Goal: Information Seeking & Learning: Learn about a topic

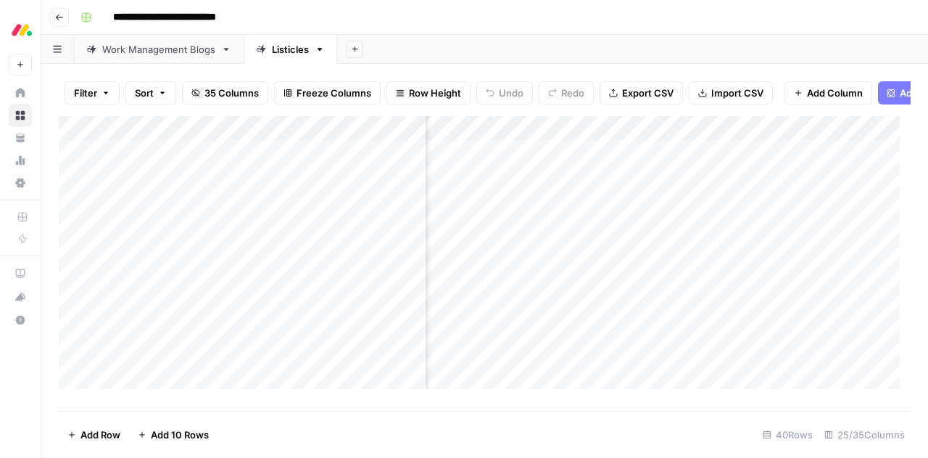
scroll to position [0, 252]
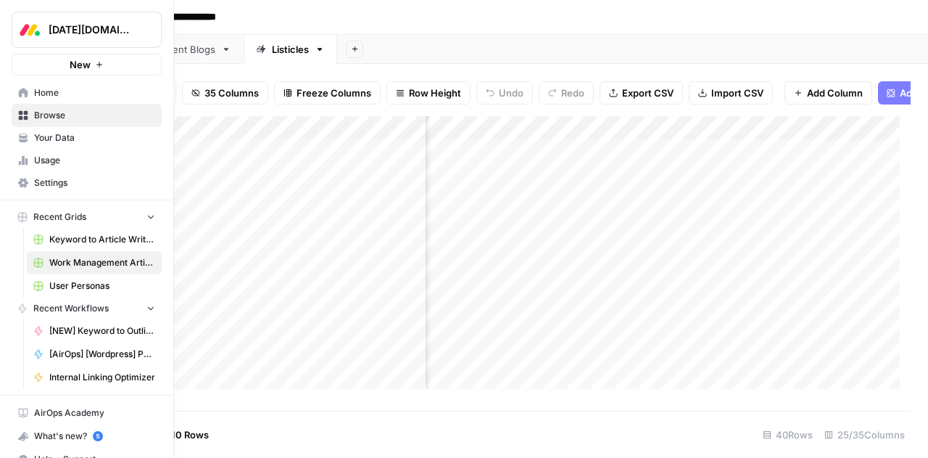
click at [48, 115] on span "Browse" at bounding box center [94, 115] width 121 height 13
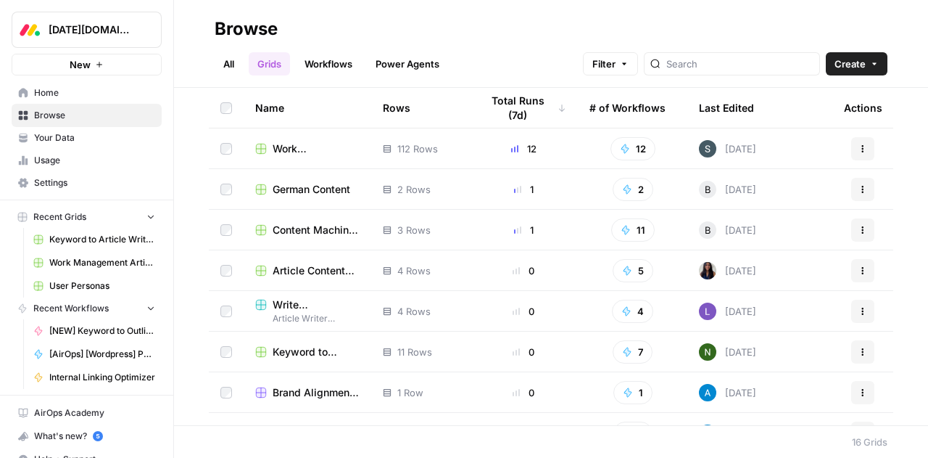
click at [332, 60] on link "Workflows" at bounding box center [328, 63] width 65 height 23
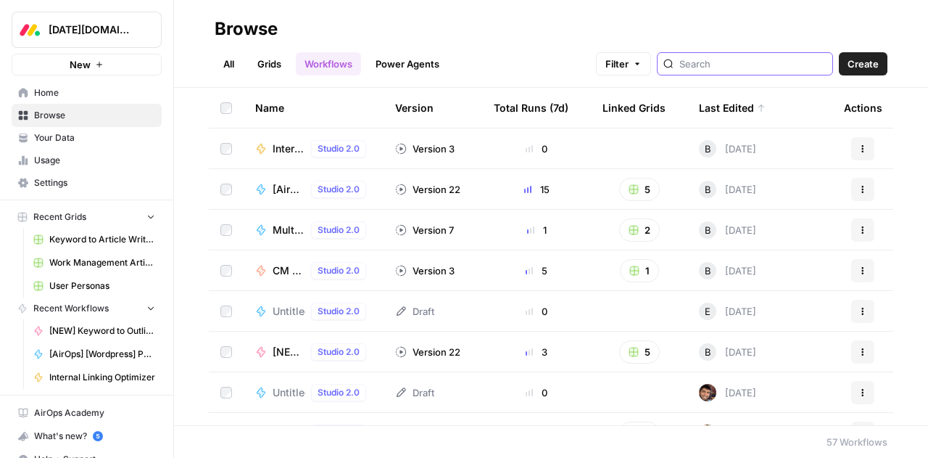
click at [708, 65] on input "search" at bounding box center [753, 64] width 147 height 15
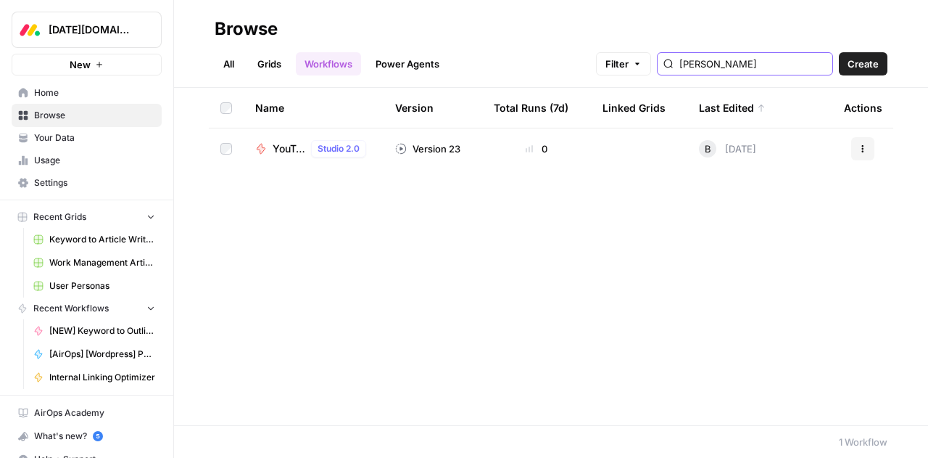
type input "[PERSON_NAME]"
click at [280, 147] on span "YouTube Knowledge ([PERSON_NAME])" at bounding box center [289, 148] width 33 height 15
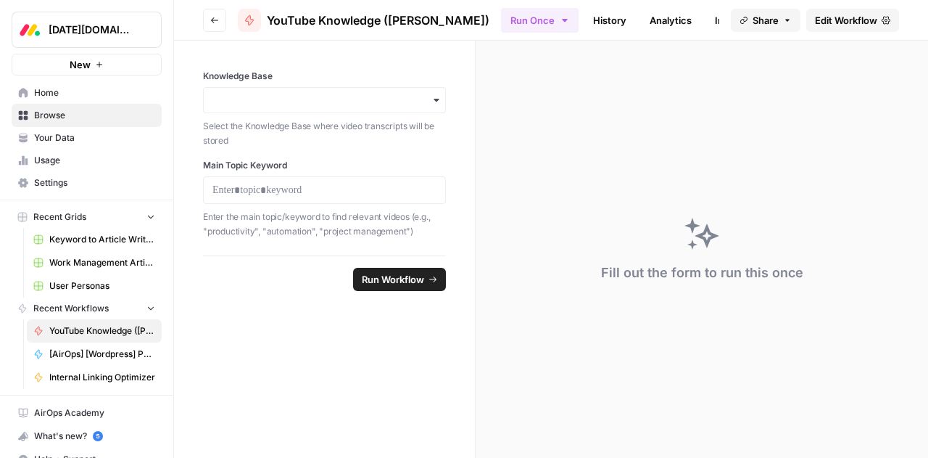
click at [847, 21] on span "Edit Workflow" at bounding box center [846, 20] width 62 height 15
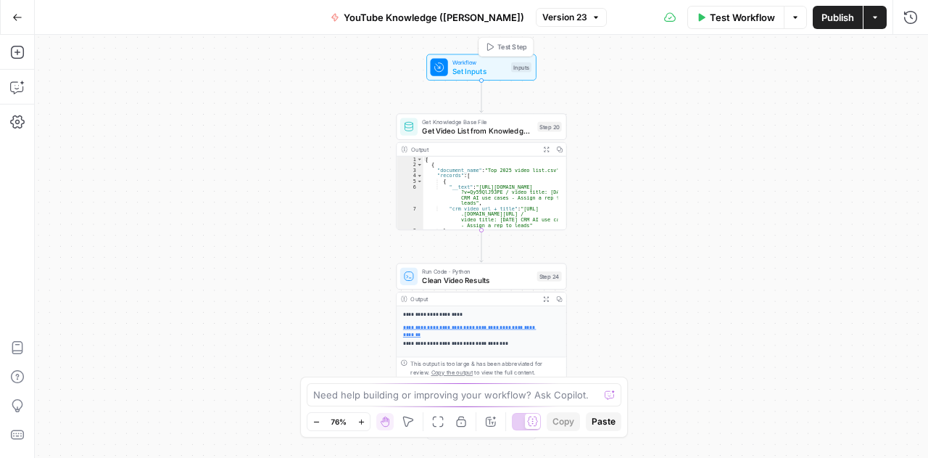
click at [463, 68] on span "Set Inputs" at bounding box center [480, 70] width 54 height 11
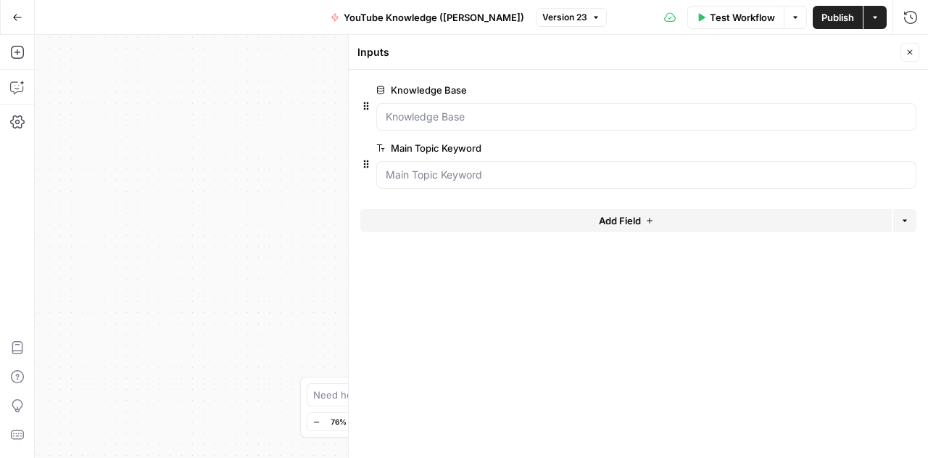
click at [916, 52] on button "Close" at bounding box center [910, 52] width 19 height 19
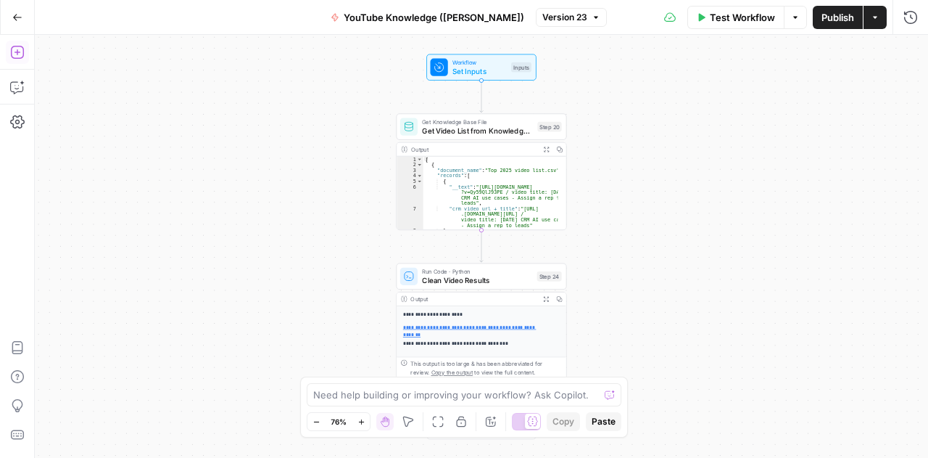
click at [17, 53] on icon "button" at bounding box center [16, 52] width 13 height 13
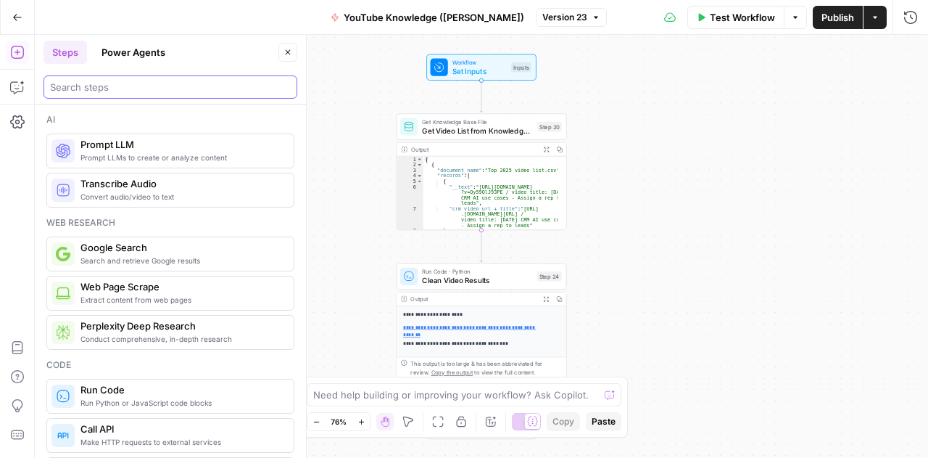
click at [112, 88] on input "search" at bounding box center [170, 87] width 241 height 15
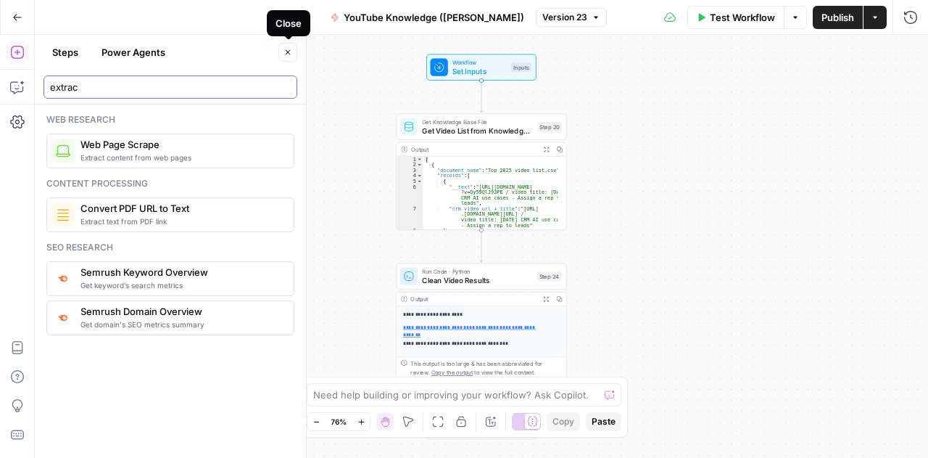
type input "extrac"
click at [292, 52] on span "Close" at bounding box center [292, 52] width 1 height 1
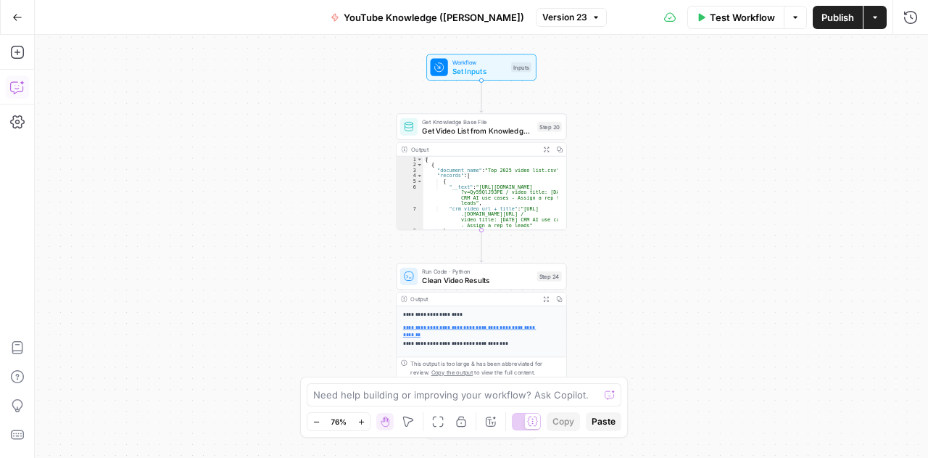
click at [21, 86] on icon "button" at bounding box center [17, 87] width 15 height 15
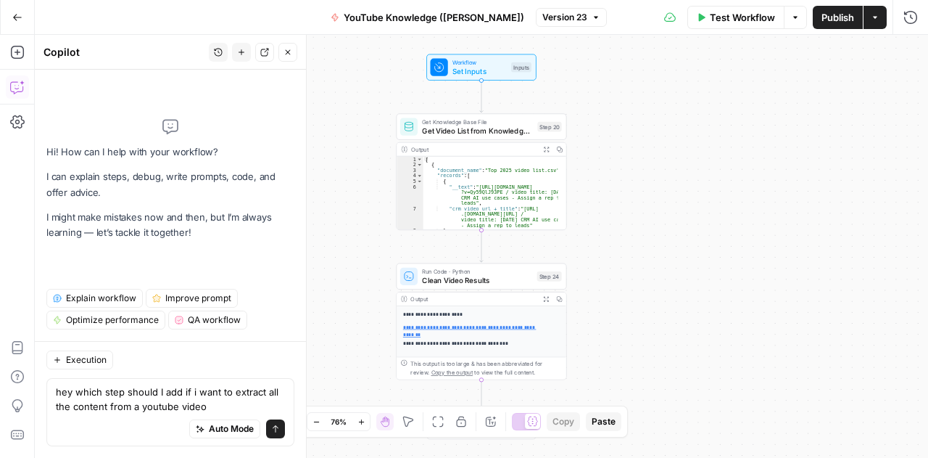
type textarea "hey which step should I add if i want to extract all the content from a youtube…"
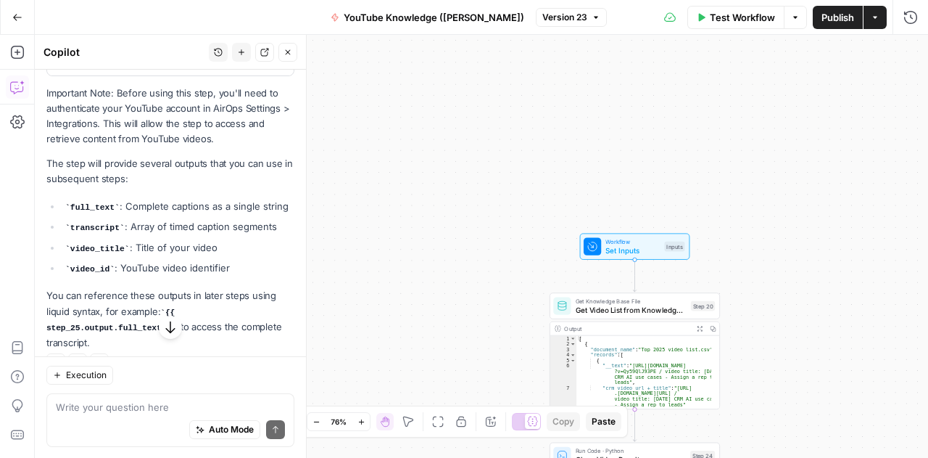
scroll to position [623, 0]
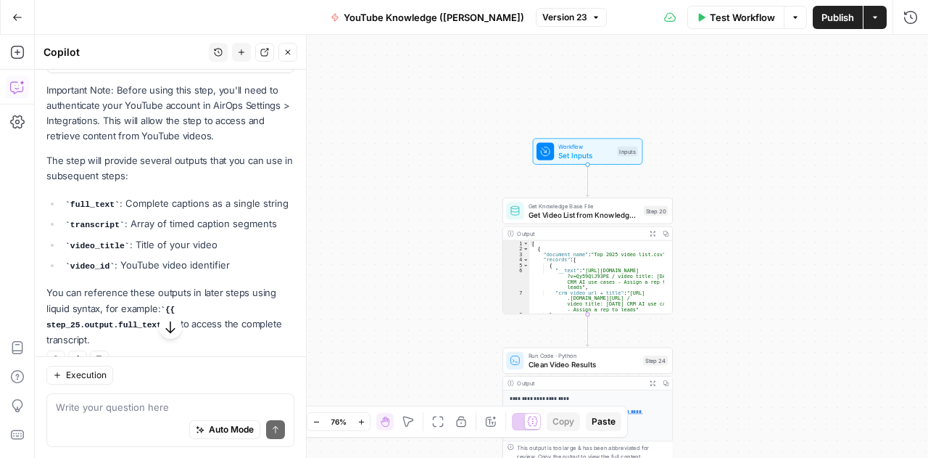
drag, startPoint x: 453, startPoint y: 325, endPoint x: 374, endPoint y: 198, distance: 149.2
click at [374, 198] on div "**********" at bounding box center [482, 246] width 894 height 423
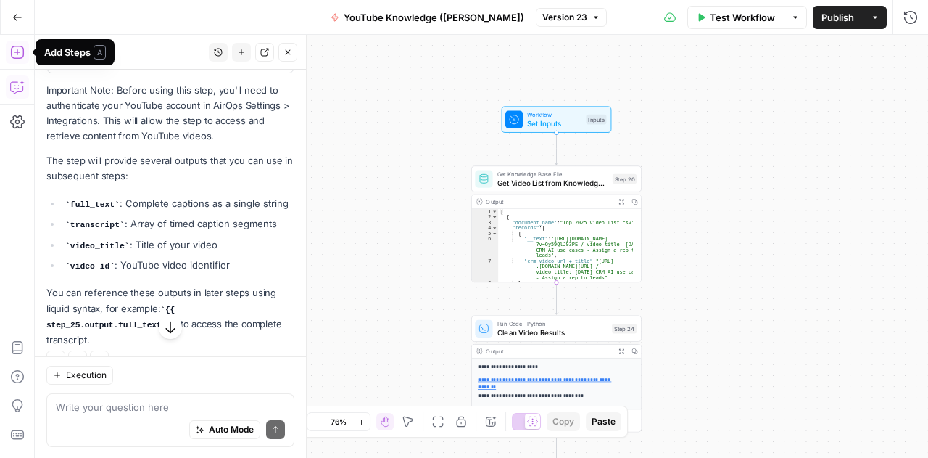
click at [19, 51] on icon "button" at bounding box center [17, 52] width 15 height 15
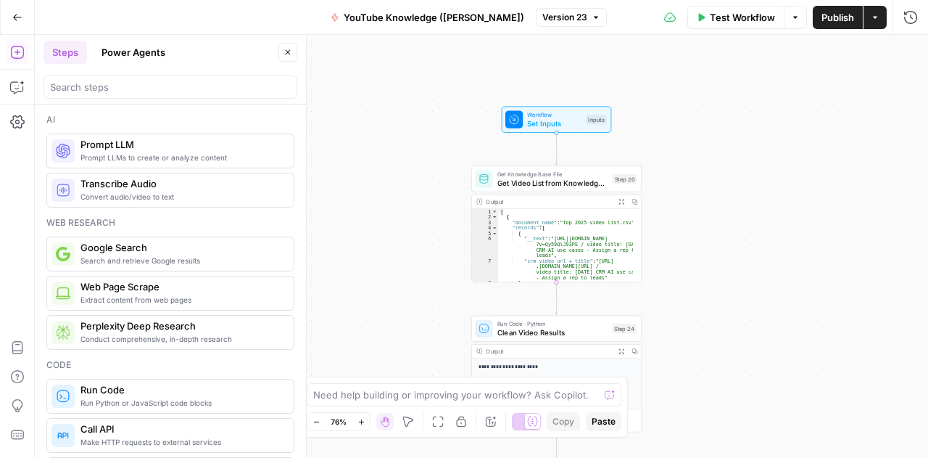
click at [17, 15] on icon "button" at bounding box center [17, 17] width 10 height 10
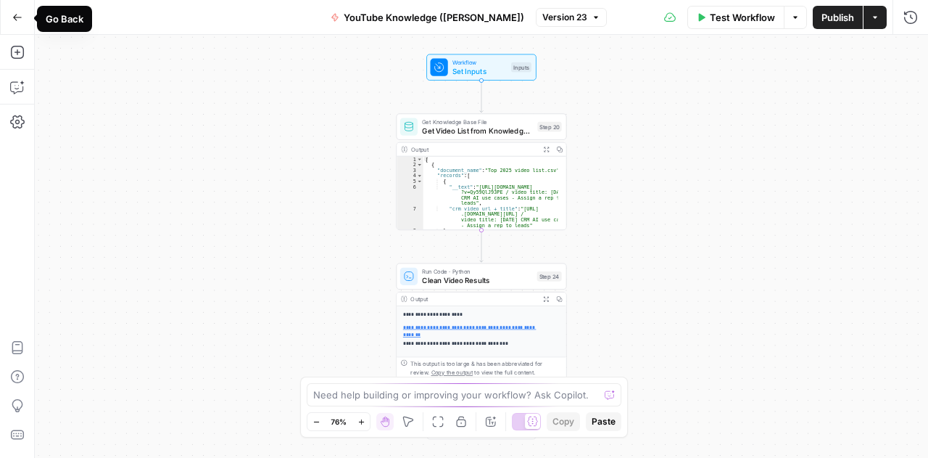
click at [17, 21] on icon "button" at bounding box center [17, 17] width 10 height 10
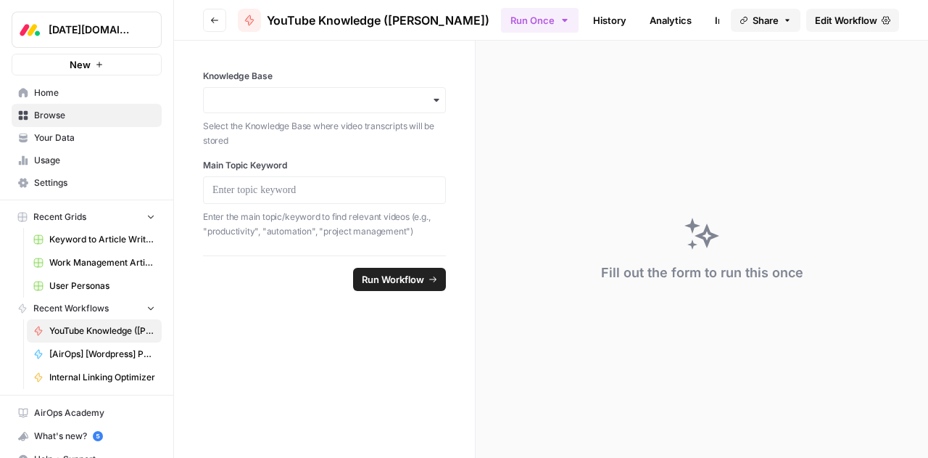
click at [70, 64] on span "New" at bounding box center [80, 64] width 21 height 15
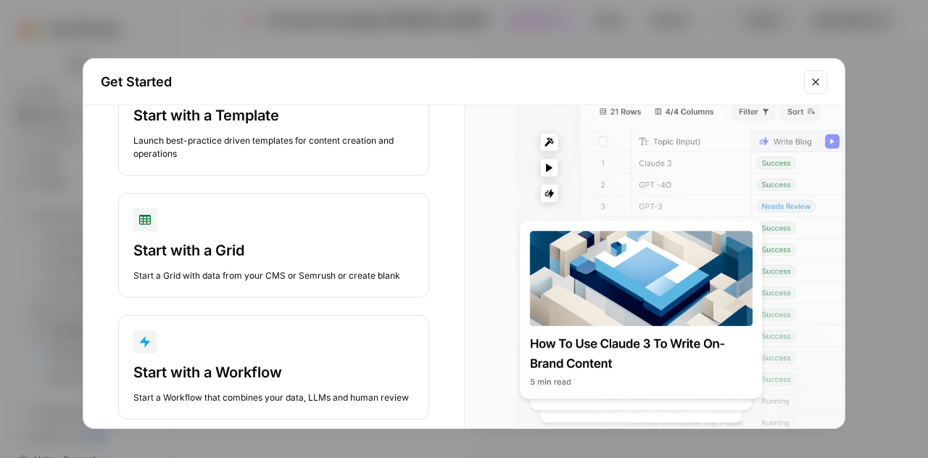
scroll to position [106, 0]
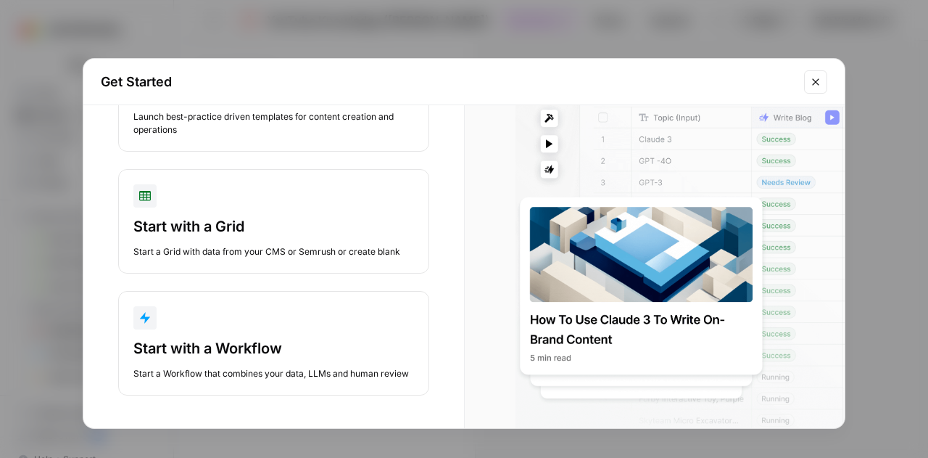
click at [821, 81] on icon "Close modal" at bounding box center [816, 82] width 12 height 12
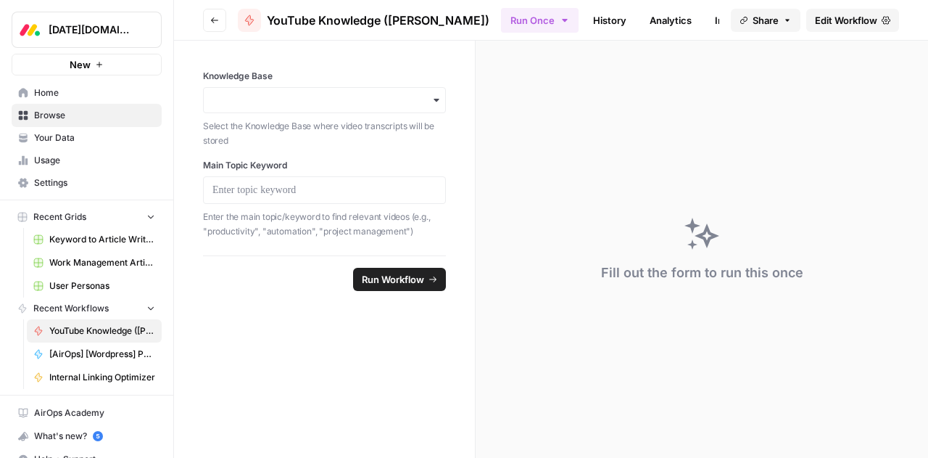
click at [38, 114] on span "Browse" at bounding box center [94, 115] width 121 height 13
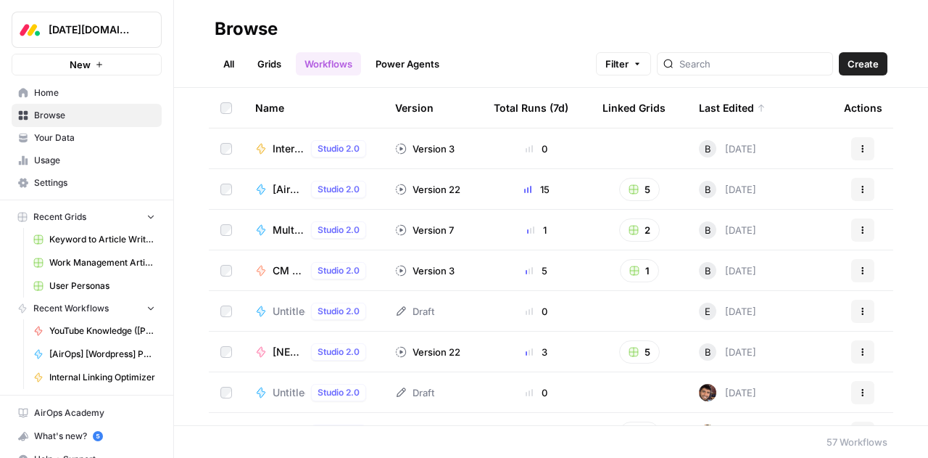
click at [271, 65] on link "Grids" at bounding box center [269, 63] width 41 height 23
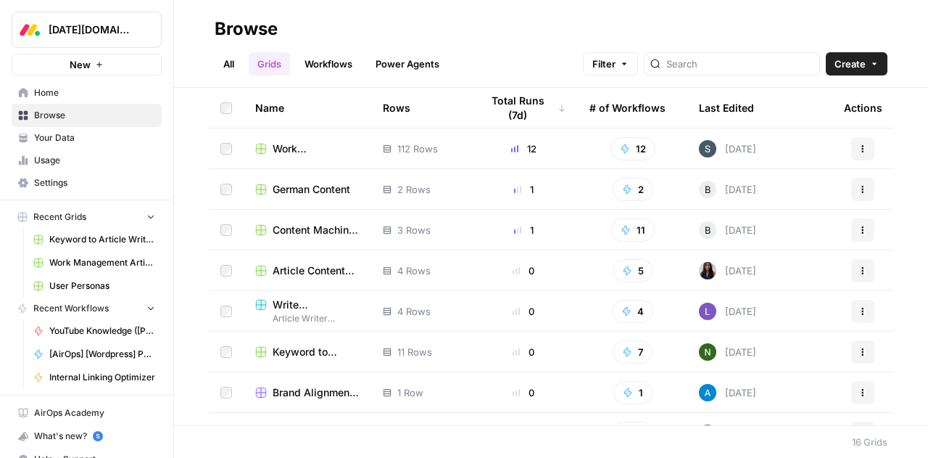
click at [287, 150] on span "Work Management Article Grid" at bounding box center [316, 148] width 87 height 15
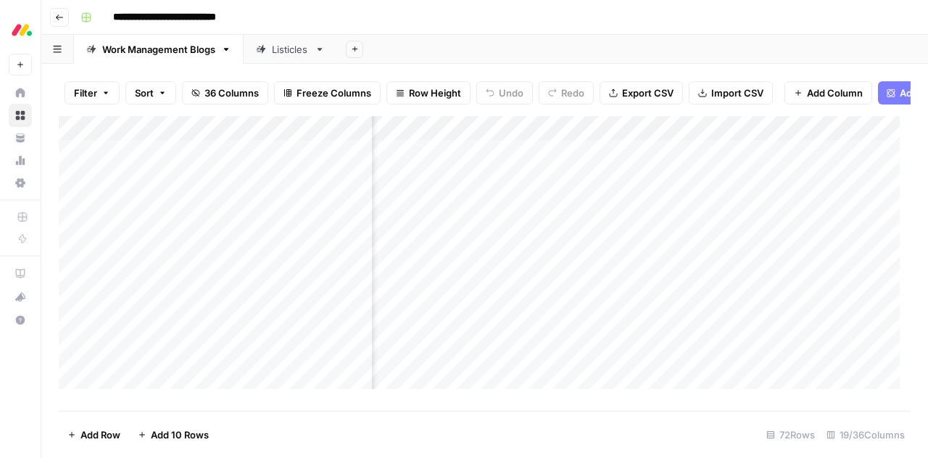
scroll to position [0, 958]
click at [379, 9] on div "**********" at bounding box center [494, 17] width 839 height 23
